Goal: Find specific page/section: Find specific page/section

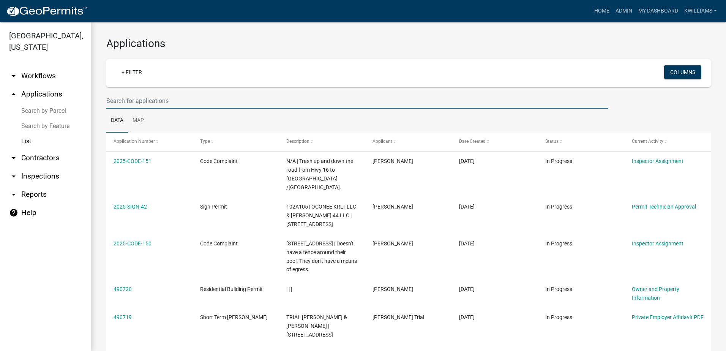
click at [186, 104] on input "text" at bounding box center [357, 101] width 502 height 16
click at [45, 176] on link "arrow_drop_down Inspections" at bounding box center [45, 176] width 91 height 18
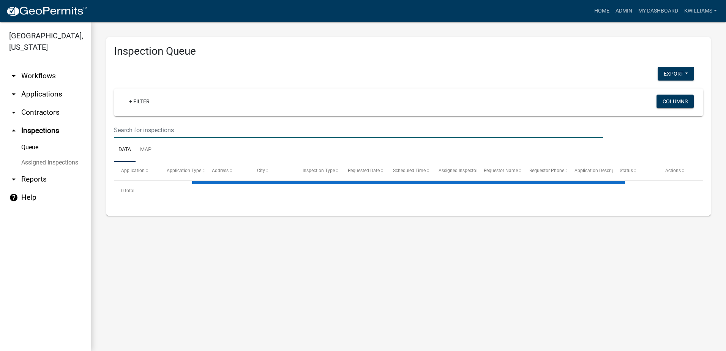
click at [152, 131] on input "text" at bounding box center [358, 130] width 489 height 16
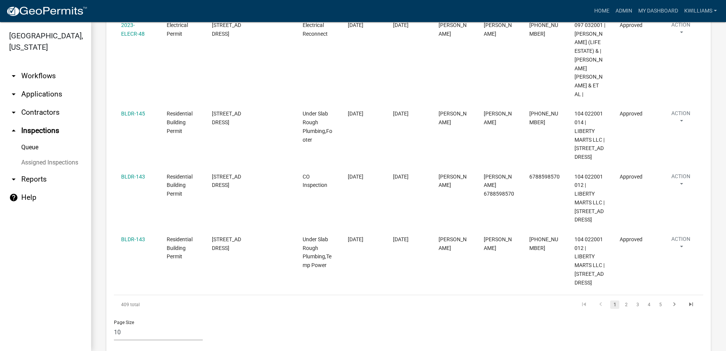
scroll to position [594, 0]
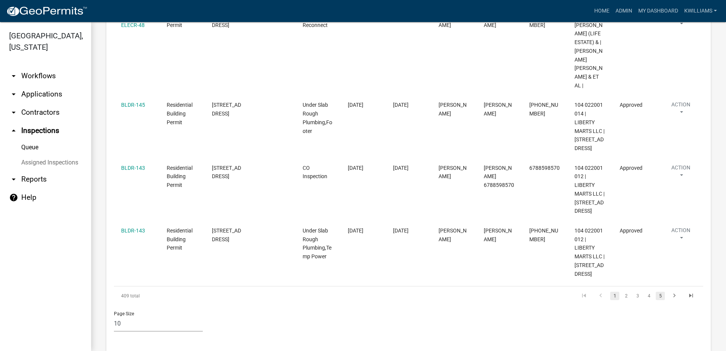
click at [657, 292] on link "5" at bounding box center [660, 296] width 9 height 8
click at [659, 292] on link "7" at bounding box center [660, 296] width 9 height 8
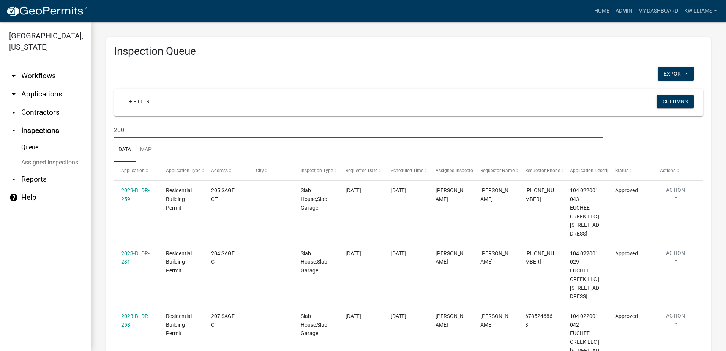
click at [142, 131] on input "200" at bounding box center [358, 130] width 489 height 16
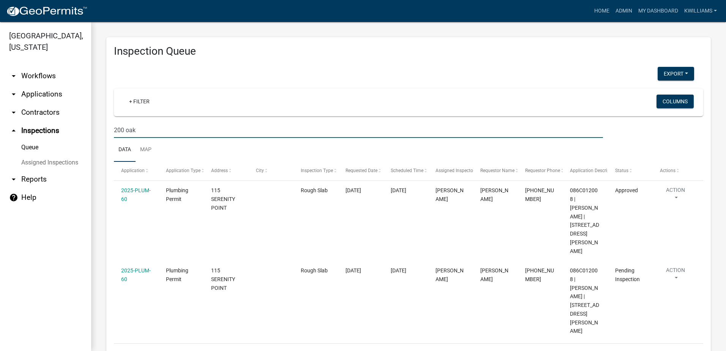
click at [160, 130] on input "200 oak" at bounding box center [358, 130] width 489 height 16
type input "2"
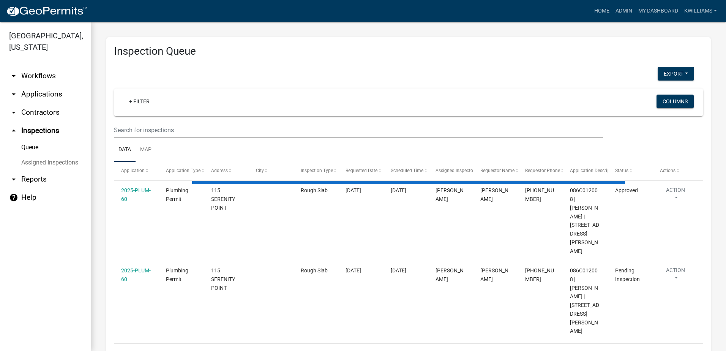
click at [49, 88] on link "arrow_drop_down Applications" at bounding box center [45, 94] width 91 height 18
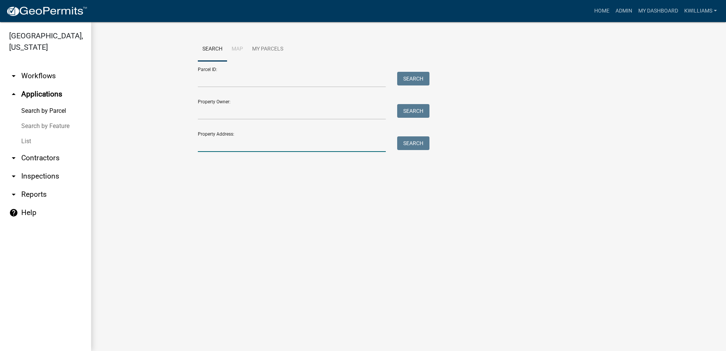
click at [238, 142] on input "Property Address:" at bounding box center [292, 144] width 188 height 16
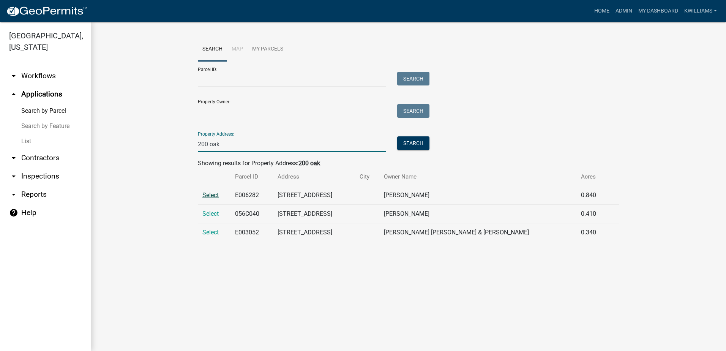
type input "200 oak"
click at [208, 195] on span "Select" at bounding box center [210, 194] width 16 height 7
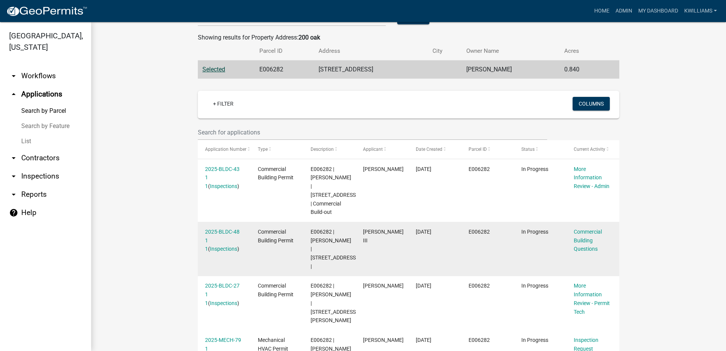
scroll to position [144, 0]
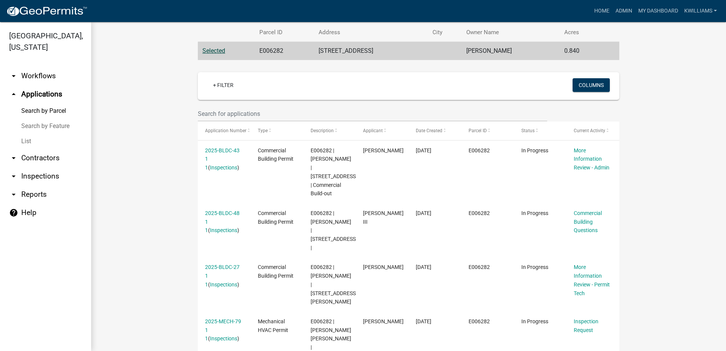
click at [119, 218] on wm-workflow-application-search-view "Search Map My Parcels Parcel ID: Search Property Owner: Search Property Address…" at bounding box center [408, 144] width 604 height 503
click at [114, 219] on wm-workflow-application-search-view "Search Map My Parcels Parcel ID: Search Property Owner: Search Property Address…" at bounding box center [408, 144] width 604 height 503
